Goal: Navigation & Orientation: Find specific page/section

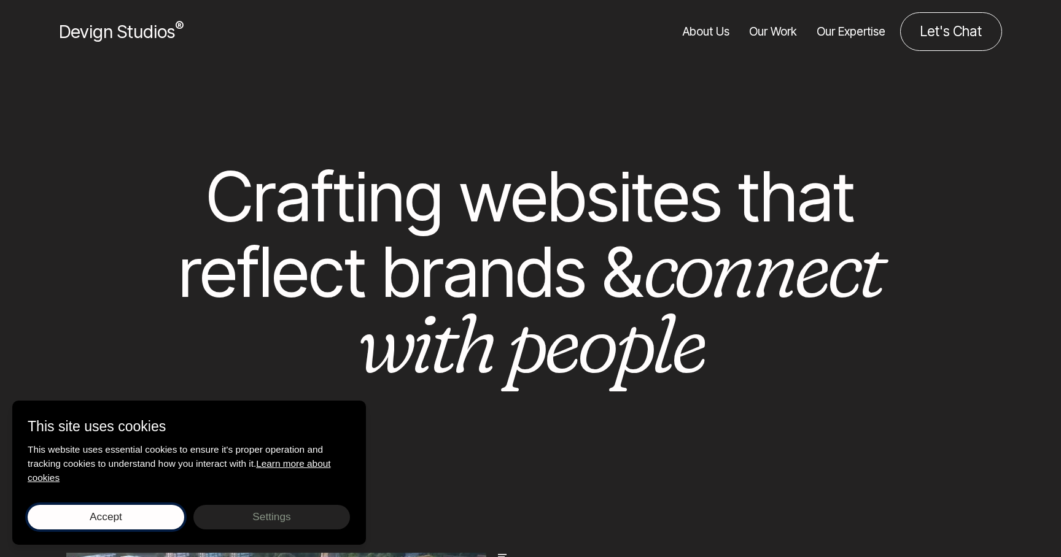
click at [138, 524] on button "Accept Save choices" at bounding box center [106, 517] width 157 height 25
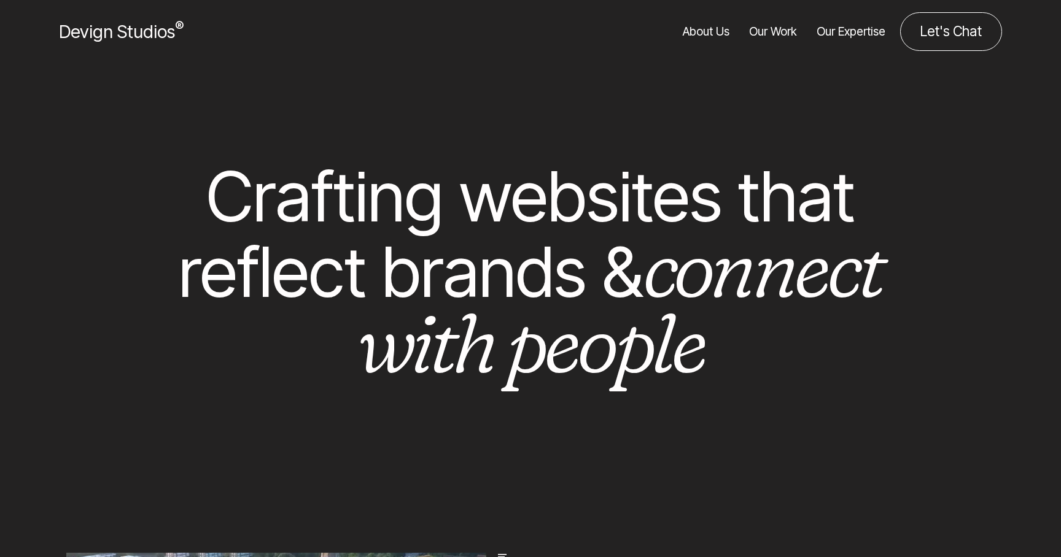
scroll to position [7, 0]
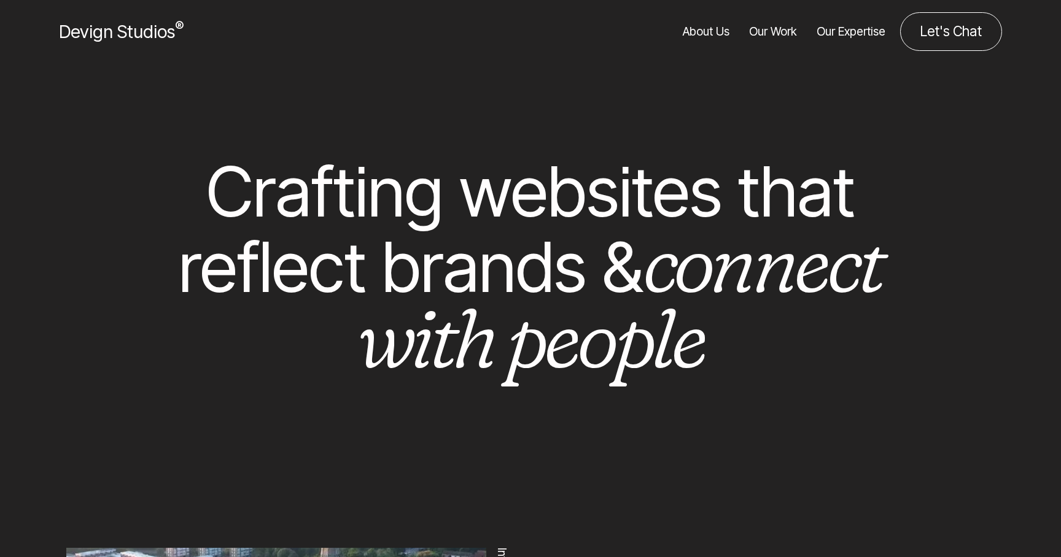
click at [782, 21] on link "Our Work" at bounding box center [773, 31] width 48 height 39
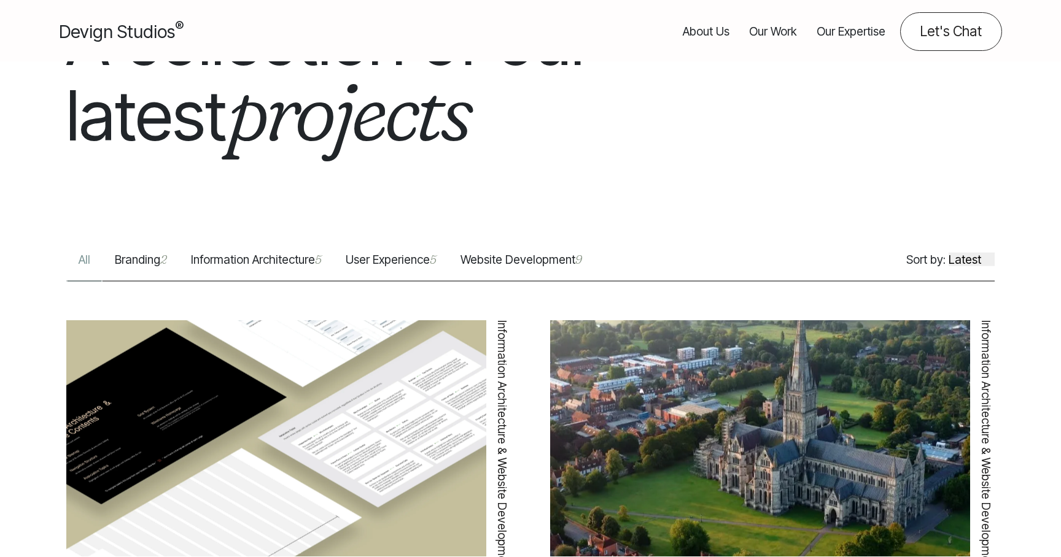
scroll to position [338, 0]
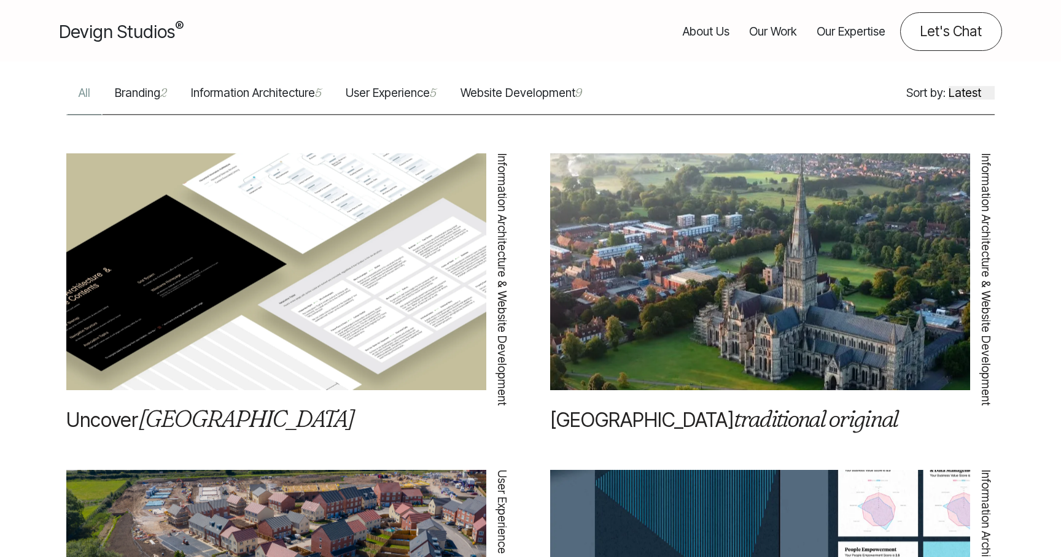
click at [529, 103] on link "Website Development 9" at bounding box center [521, 100] width 146 height 30
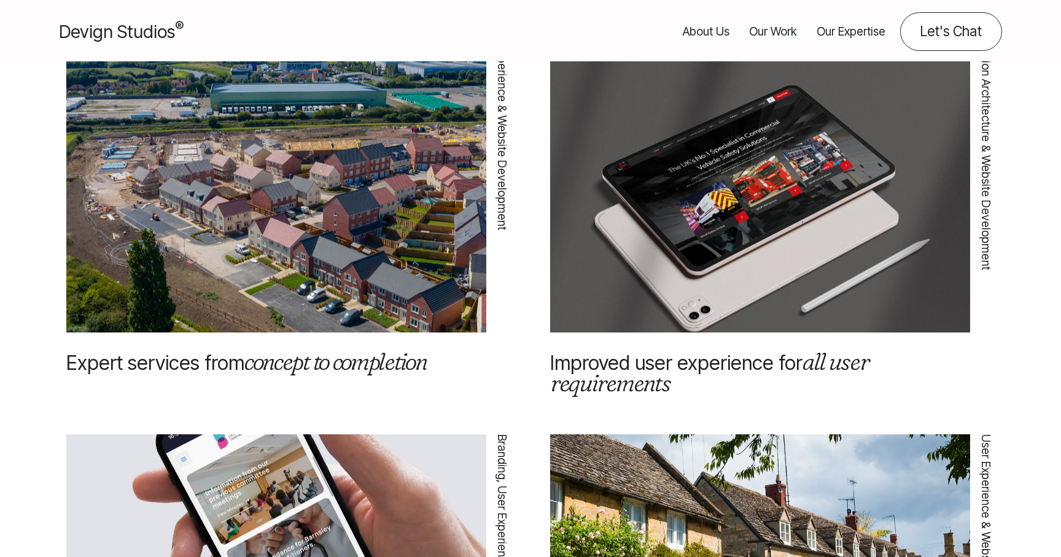
scroll to position [1599, 0]
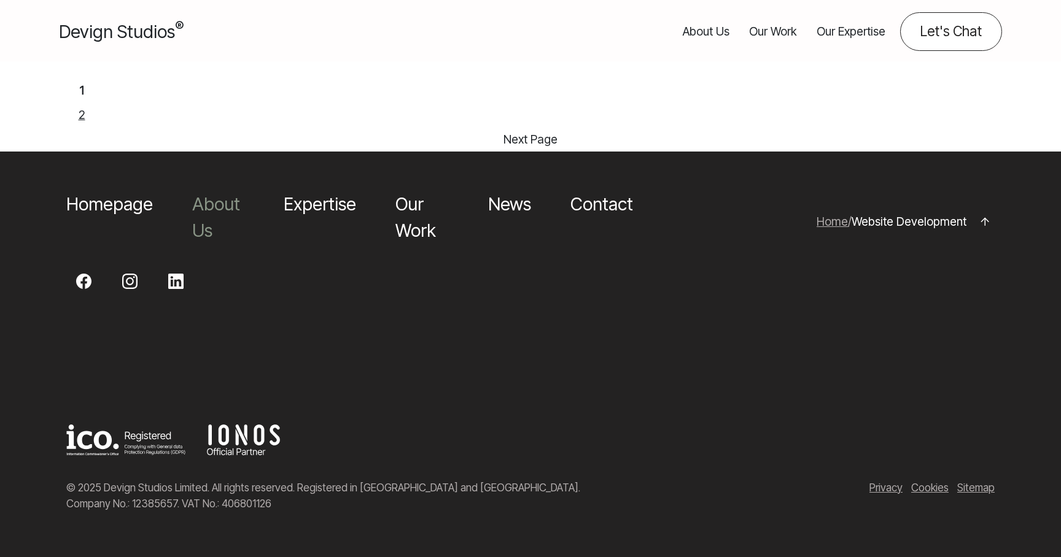
click at [222, 208] on link "About Us" at bounding box center [216, 217] width 48 height 48
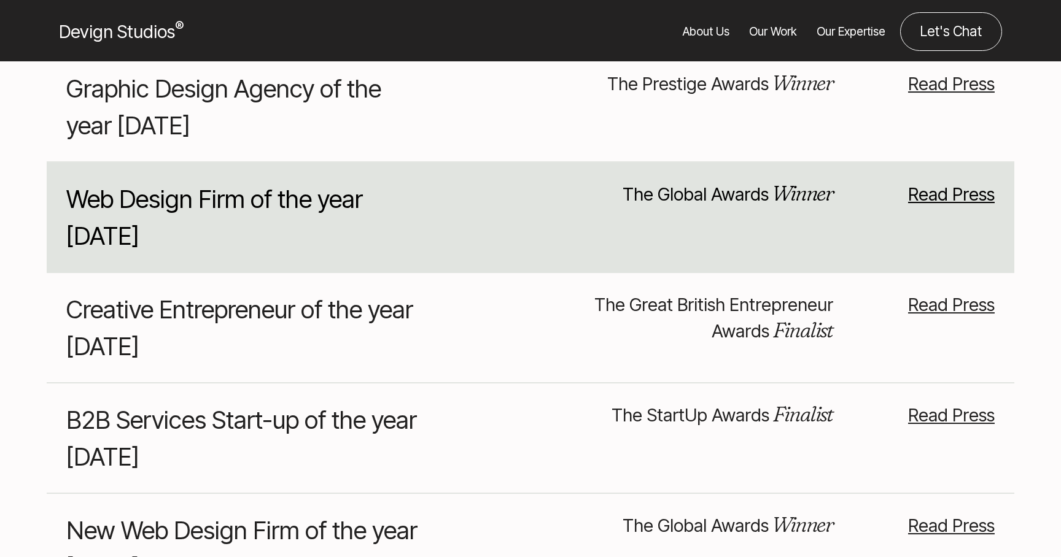
scroll to position [10550, 0]
